Goal: Information Seeking & Learning: Learn about a topic

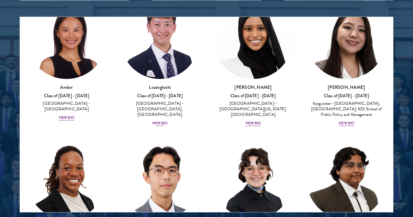
scroll to position [54, 0]
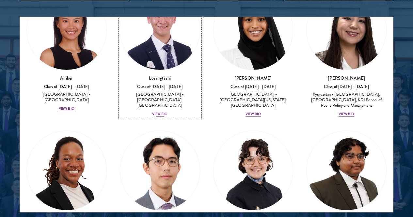
click at [152, 112] on div "View Bio" at bounding box center [160, 114] width 16 height 5
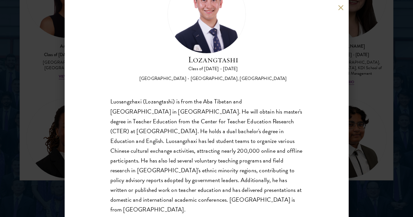
scroll to position [867, 0]
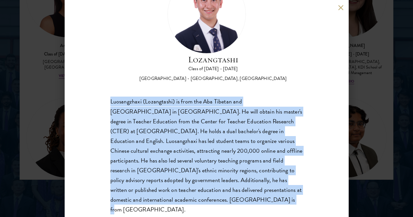
drag, startPoint x: 109, startPoint y: 73, endPoint x: 127, endPoint y: 192, distance: 120.1
click at [127, 192] on div "Lozangtashi Class of [DATE] - [DATE] [GEOGRAPHIC_DATA] - [GEOGRAPHIC_DATA], [GE…" at bounding box center [207, 108] width 284 height 217
copy div "Luosangzhaxi (Lozangtashi) is from the Aba Tibetan and [GEOGRAPHIC_DATA] in [GE…"
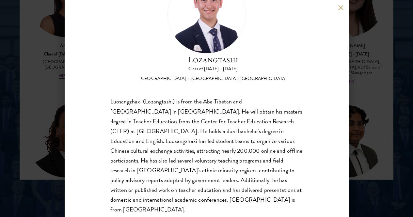
click at [382, 125] on div "Lozangtashi Class of [DATE] - [DATE] [GEOGRAPHIC_DATA] - [GEOGRAPHIC_DATA], [GE…" at bounding box center [206, 108] width 413 height 217
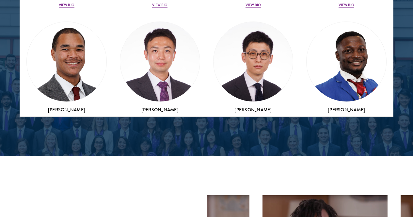
scroll to position [2719, 0]
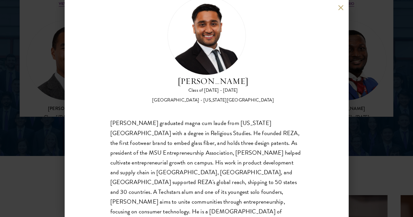
scroll to position [949, 0]
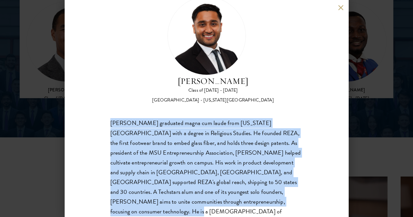
drag, startPoint x: 112, startPoint y: 95, endPoint x: 177, endPoint y: 190, distance: 114.9
click at [177, 190] on div "[PERSON_NAME] graduated magna cum laude from [US_STATE][GEOGRAPHIC_DATA] with a…" at bounding box center [206, 173] width 193 height 108
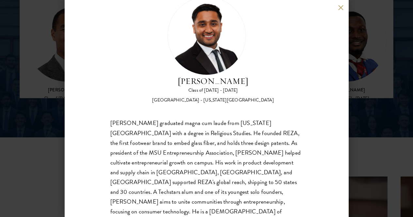
click at [397, 94] on div "[PERSON_NAME] Class of [DATE] - [DATE] [GEOGRAPHIC_DATA] - [US_STATE][GEOGRAPHI…" at bounding box center [206, 108] width 413 height 217
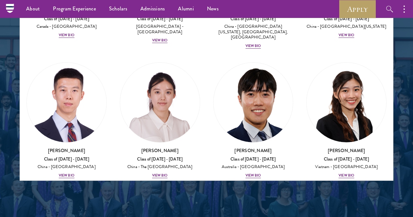
scroll to position [2605, 0]
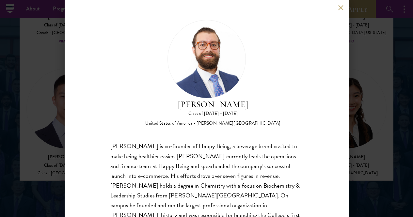
click at [384, 89] on div "[PERSON_NAME] Class of [DATE] - [DATE] [GEOGRAPHIC_DATA] - [PERSON_NAME][GEOGRA…" at bounding box center [206, 108] width 413 height 217
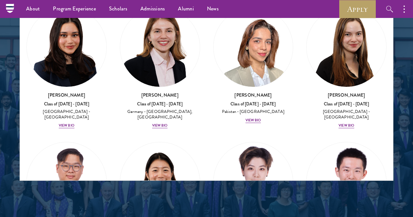
scroll to position [2244, 0]
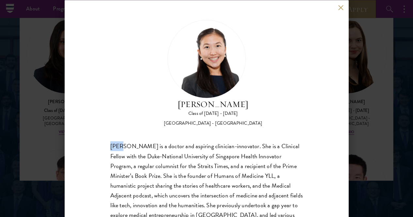
drag, startPoint x: 110, startPoint y: 117, endPoint x: 122, endPoint y: 122, distance: 12.4
click at [122, 141] on div "[PERSON_NAME] is a doctor and aspiring clinician-innovator. She is a Clinical F…" at bounding box center [206, 190] width 193 height 98
click at [377, 93] on div "[PERSON_NAME] Class of [DATE] - [DATE] [GEOGRAPHIC_DATA] - [GEOGRAPHIC_DATA] [P…" at bounding box center [206, 108] width 413 height 217
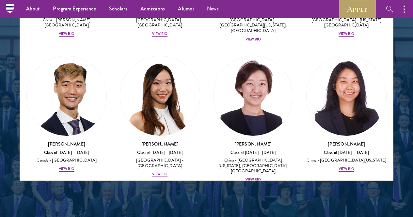
scroll to position [2479, 0]
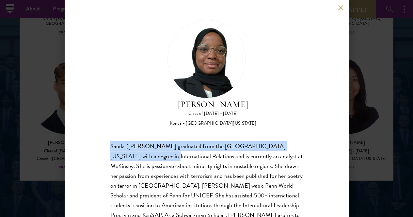
drag, startPoint x: 109, startPoint y: 118, endPoint x: 138, endPoint y: 134, distance: 33.2
click at [138, 134] on div "[PERSON_NAME] Class of [DATE] - [DATE] [GEOGRAPHIC_DATA] - [GEOGRAPHIC_DATA][US…" at bounding box center [207, 108] width 284 height 217
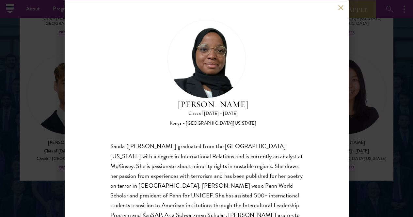
click at [395, 83] on div "[PERSON_NAME] Class of [DATE] - [DATE] [GEOGRAPHIC_DATA] - [GEOGRAPHIC_DATA][US…" at bounding box center [206, 108] width 413 height 217
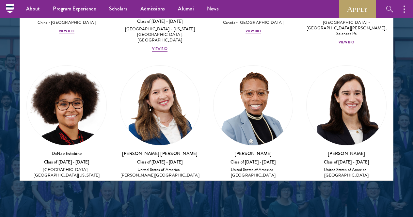
scroll to position [1208, 0]
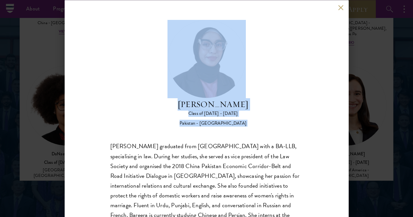
scroll to position [23, 0]
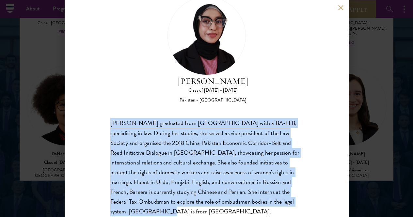
drag, startPoint x: 111, startPoint y: 119, endPoint x: 221, endPoint y: 199, distance: 135.8
click at [221, 199] on div "Bree Javed Class of [DATE] - [DATE] [GEOGRAPHIC_DATA] - [GEOGRAPHIC_DATA] [PERS…" at bounding box center [207, 108] width 284 height 217
copy div "[PERSON_NAME] graduated from [GEOGRAPHIC_DATA] with a BA-LLB, specialising in l…"
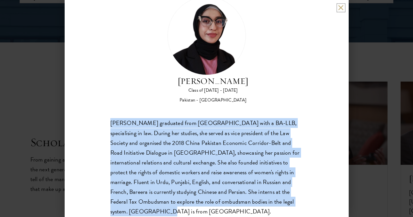
scroll to position [1056, 0]
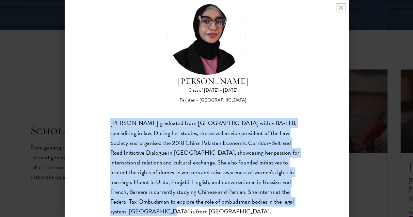
click at [341, 5] on button at bounding box center [341, 8] width 6 height 6
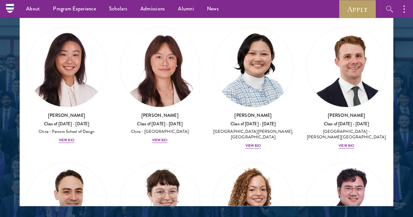
scroll to position [848, 0]
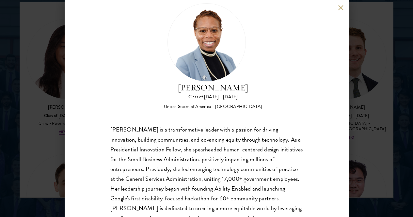
scroll to position [16, 0]
click at [393, 91] on div "[PERSON_NAME] Class of [DATE] - [DATE] [GEOGRAPHIC_DATA] - [GEOGRAPHIC_DATA] [P…" at bounding box center [206, 108] width 413 height 217
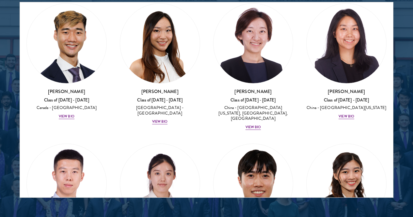
scroll to position [2562, 0]
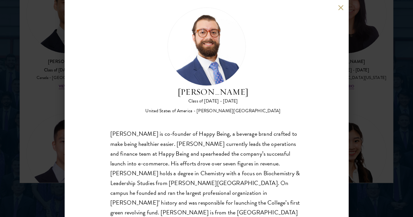
scroll to position [865, 0]
